Goal: Transaction & Acquisition: Purchase product/service

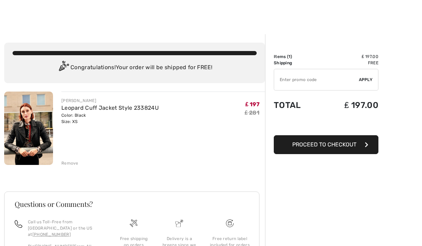
scroll to position [45, 0]
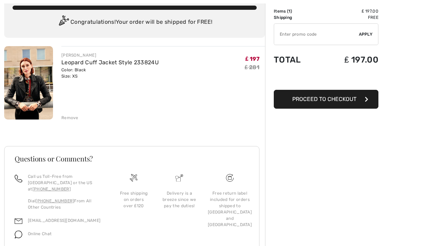
click at [28, 80] on img at bounding box center [28, 82] width 49 height 73
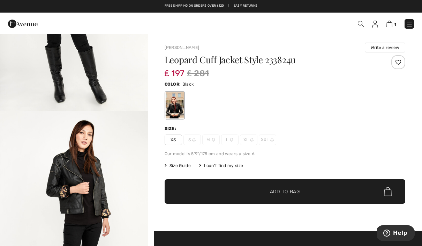
scroll to position [1290, 0]
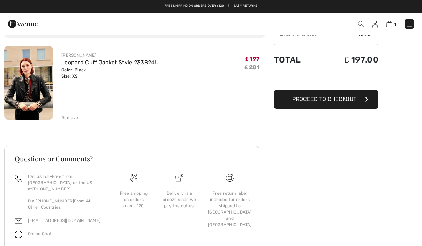
scroll to position [68, 0]
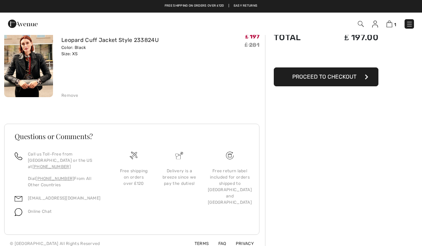
click at [30, 76] on img at bounding box center [28, 60] width 49 height 73
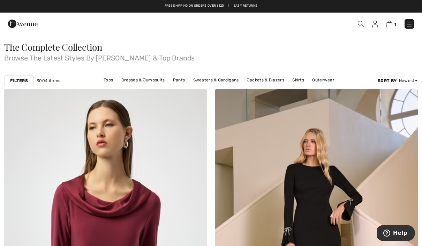
click at [363, 23] on img at bounding box center [361, 24] width 6 height 6
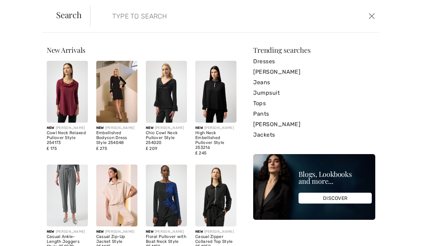
click at [139, 20] on input "search" at bounding box center [204, 16] width 195 height 21
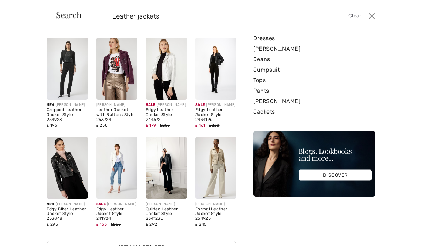
scroll to position [31, 0]
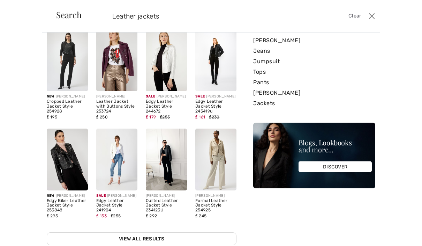
type input "Leather jackets"
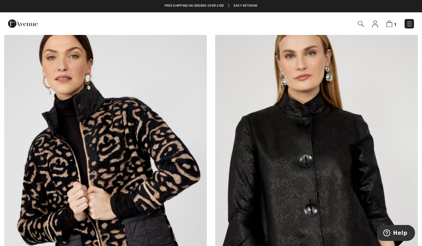
scroll to position [697, 0]
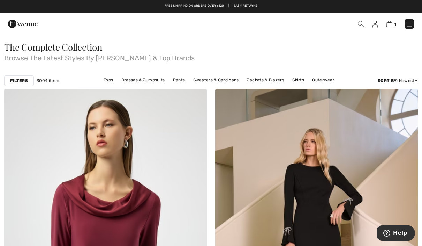
click at [363, 21] on img at bounding box center [361, 24] width 6 height 6
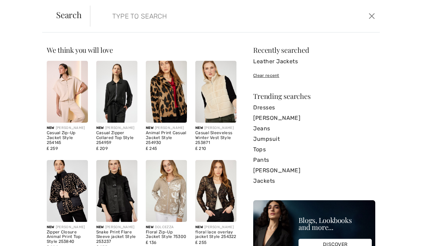
click at [181, 17] on input "search" at bounding box center [204, 16] width 195 height 21
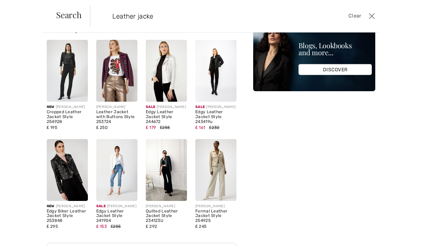
scroll to position [19, 0]
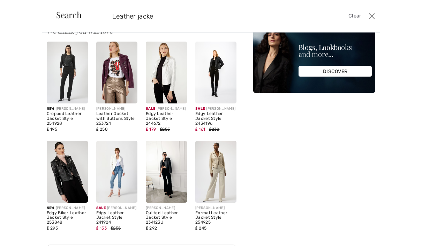
type input "Leather jacke"
click at [217, 66] on img at bounding box center [215, 73] width 41 height 62
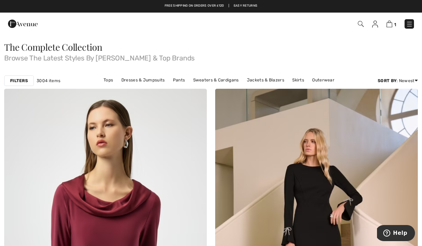
click at [263, 78] on link "Jackets & Blazers" at bounding box center [265, 79] width 44 height 9
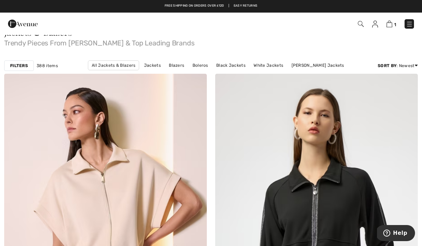
scroll to position [17, 0]
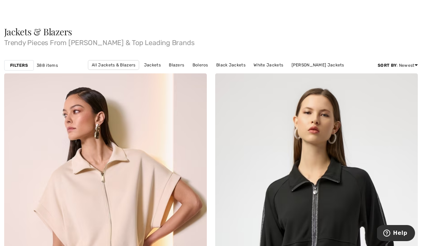
click at [281, 167] on img at bounding box center [316, 225] width 203 height 304
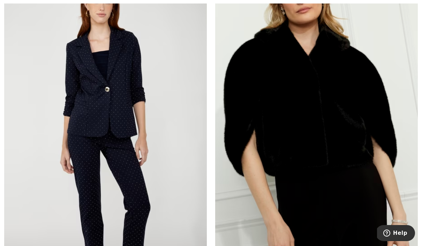
scroll to position [5984, 0]
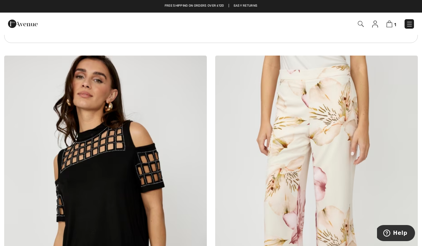
scroll to position [2096, 0]
click at [129, 200] on img at bounding box center [105, 208] width 203 height 304
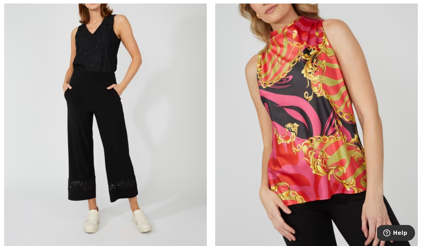
scroll to position [6301, 0]
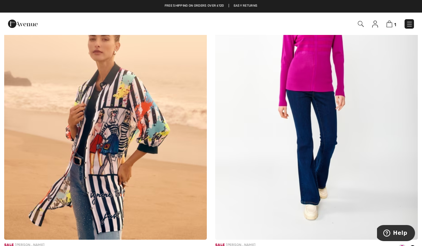
scroll to position [1488, 0]
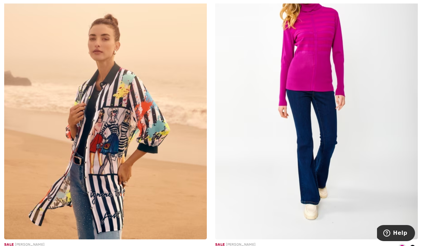
click at [105, 135] on img at bounding box center [105, 87] width 203 height 304
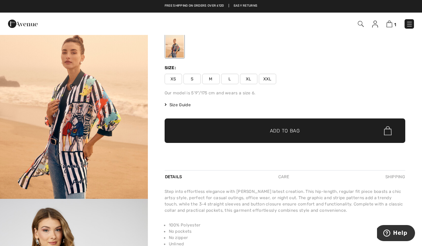
scroll to position [57, 0]
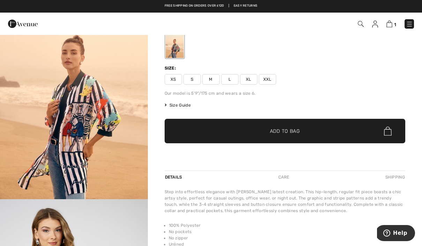
click at [77, 135] on img "1 / 5" at bounding box center [74, 88] width 148 height 222
click at [197, 76] on span "S" at bounding box center [191, 79] width 17 height 10
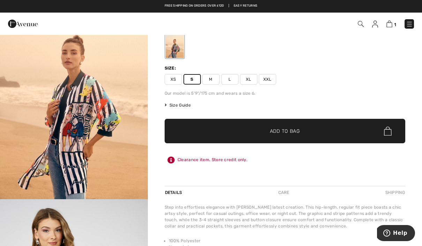
click at [180, 102] on span "Size Guide" at bounding box center [178, 105] width 26 height 6
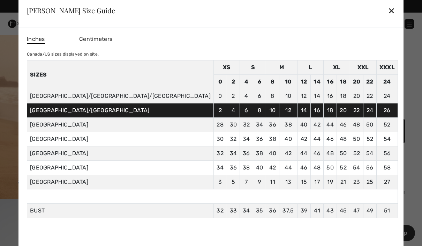
click at [388, 9] on div "✕" at bounding box center [391, 10] width 7 height 15
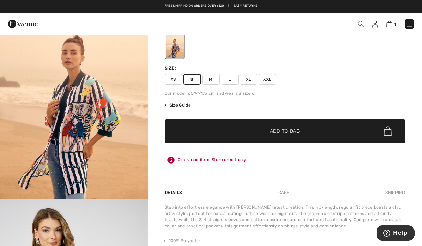
click at [214, 75] on span "M" at bounding box center [210, 79] width 17 height 10
click at [186, 103] on span "Size Guide" at bounding box center [178, 105] width 26 height 6
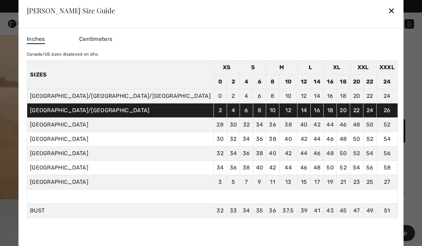
click at [388, 10] on div "✕" at bounding box center [391, 10] width 7 height 15
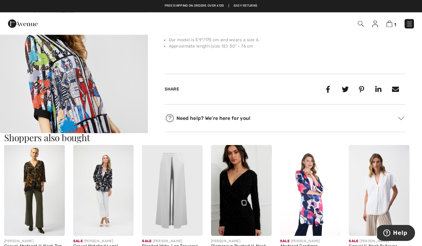
scroll to position [280, 0]
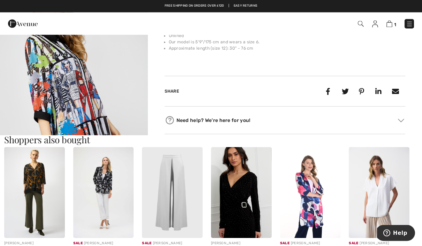
click at [396, 22] on span "1" at bounding box center [395, 24] width 2 height 5
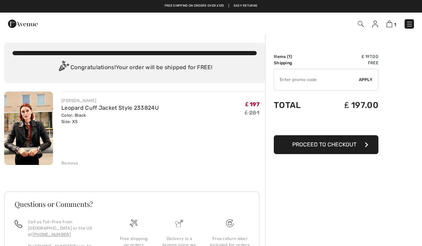
click at [351, 80] on input "TEXT" at bounding box center [316, 79] width 85 height 21
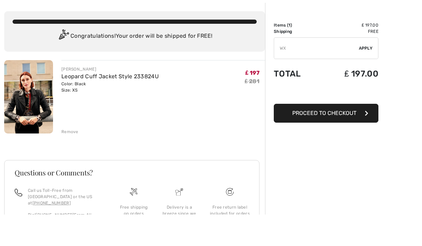
type input "W"
type input "EXTRA20"
click at [366, 76] on span "Apply" at bounding box center [366, 79] width 14 height 6
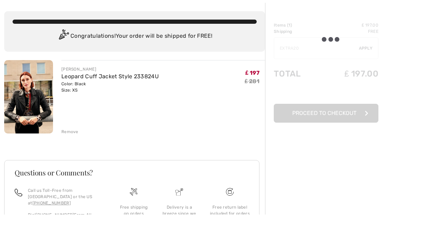
scroll to position [31, 0]
